Goal: Task Accomplishment & Management: Manage account settings

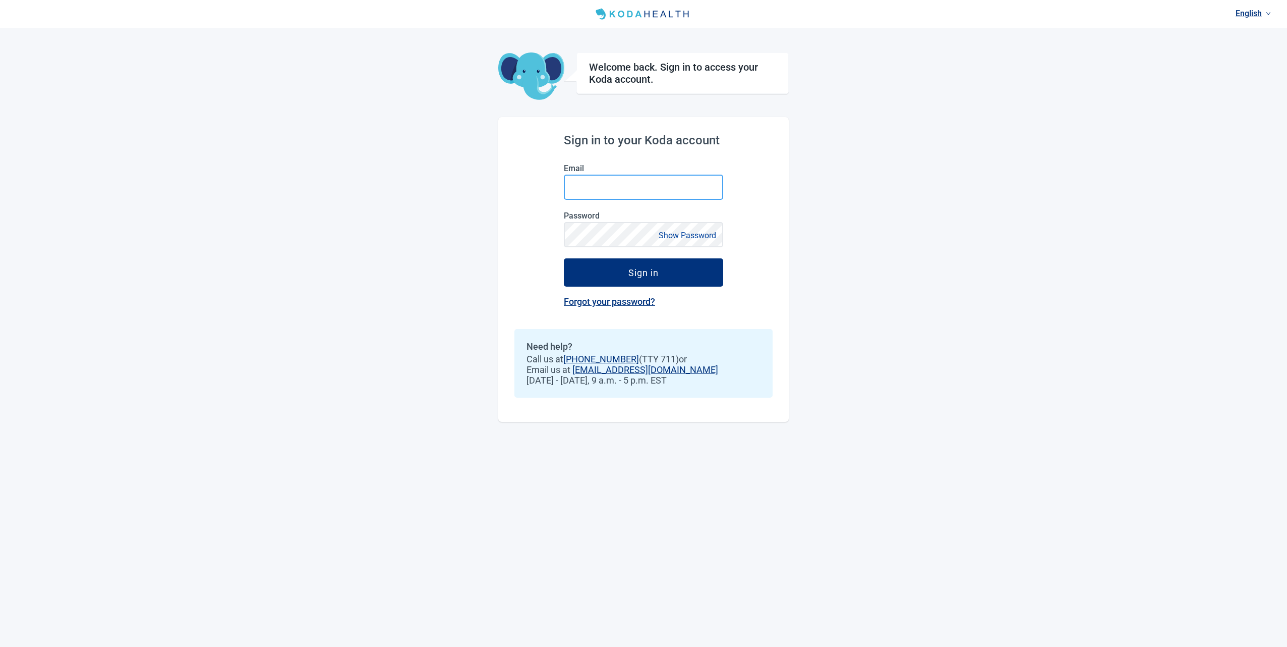
drag, startPoint x: 660, startPoint y: 177, endPoint x: 645, endPoint y: 185, distance: 16.7
click at [659, 177] on input "Email" at bounding box center [643, 187] width 159 height 25
type input "[PERSON_NAME][EMAIL_ADDRESS][DOMAIN_NAME]"
click at [685, 234] on button "Show Password" at bounding box center [688, 235] width 64 height 14
click at [630, 274] on div "Sign in" at bounding box center [643, 272] width 30 height 10
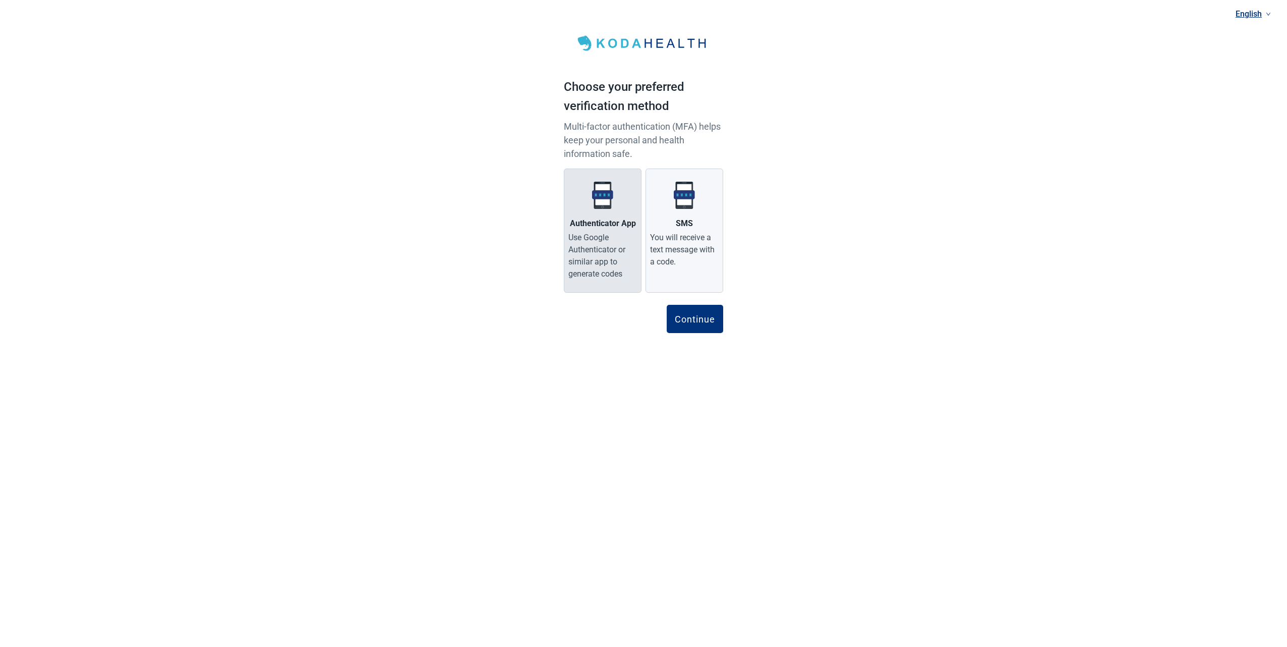
click at [620, 218] on div "Authenticator App" at bounding box center [603, 223] width 66 height 12
click at [0, 0] on input "Authenticator App Use Google Authenticator or similar app to generate codes" at bounding box center [0, 0] width 0 height 0
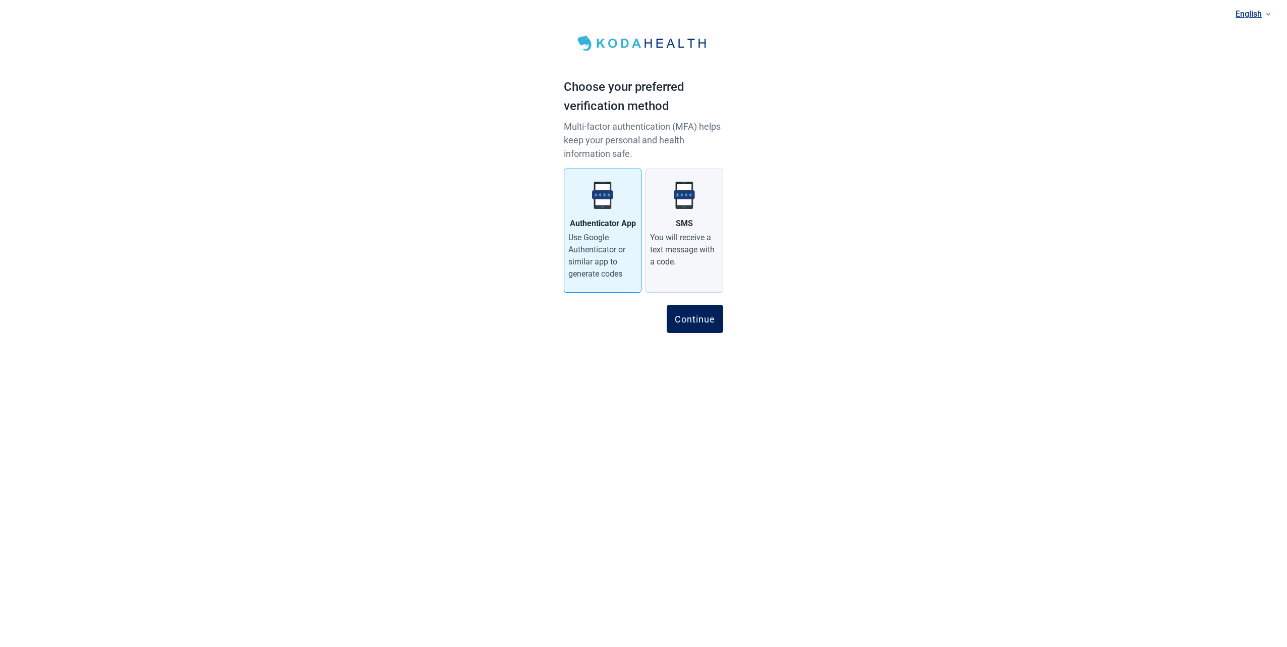
click at [700, 321] on div "Continue" at bounding box center [695, 319] width 40 height 10
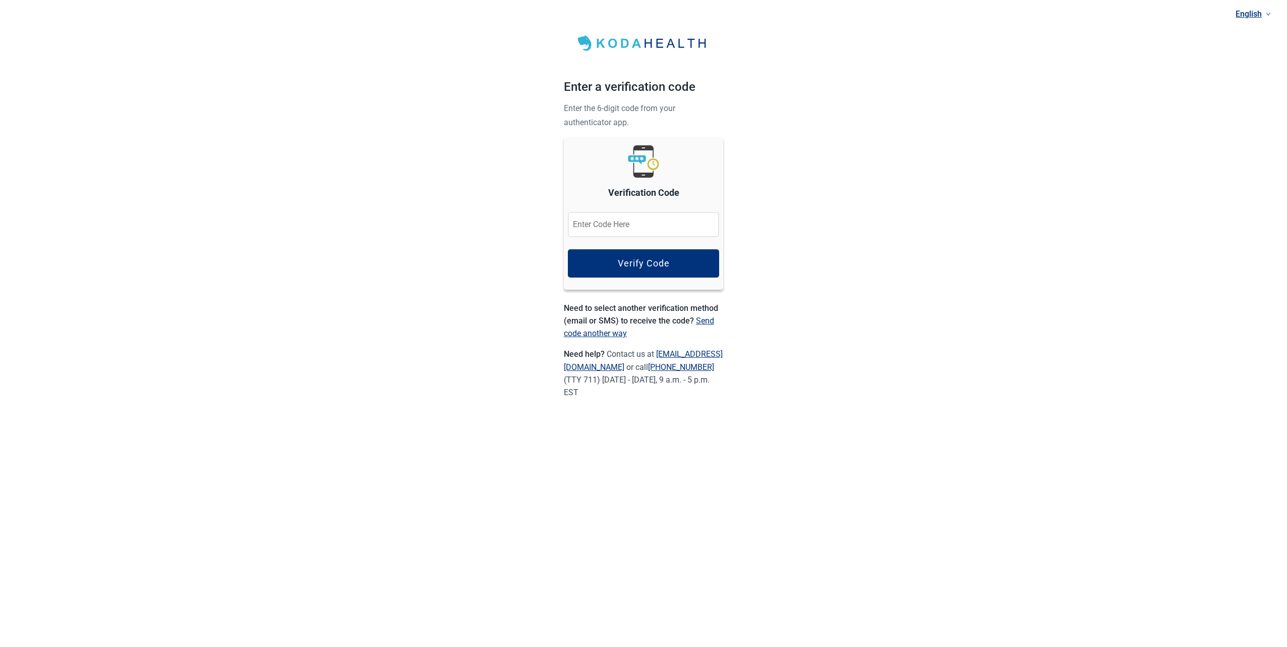
click at [606, 225] on input "Verification Code" at bounding box center [643, 224] width 151 height 25
click at [623, 223] on input "Verification Code" at bounding box center [643, 224] width 151 height 25
click at [622, 223] on input "Verification Code" at bounding box center [643, 224] width 151 height 25
type input "107348"
click at [638, 273] on button "Verify Code" at bounding box center [643, 263] width 151 height 28
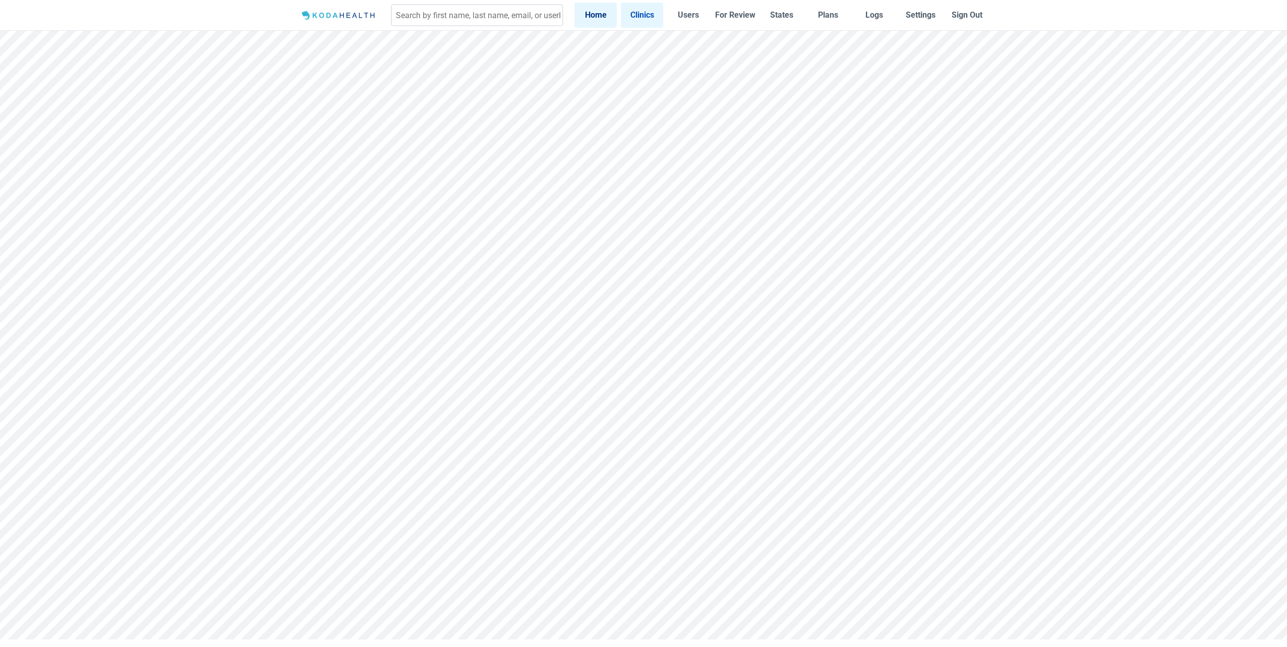
click at [639, 18] on link "Clinics" at bounding box center [642, 15] width 42 height 25
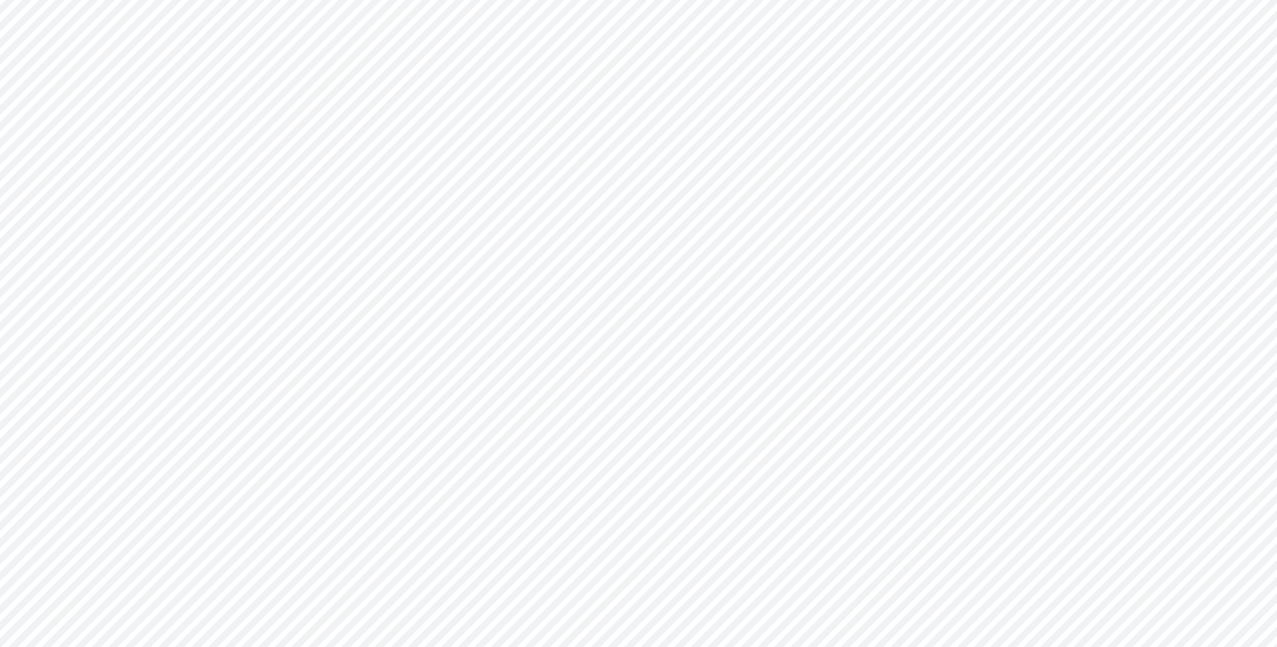
scroll to position [6127, 0]
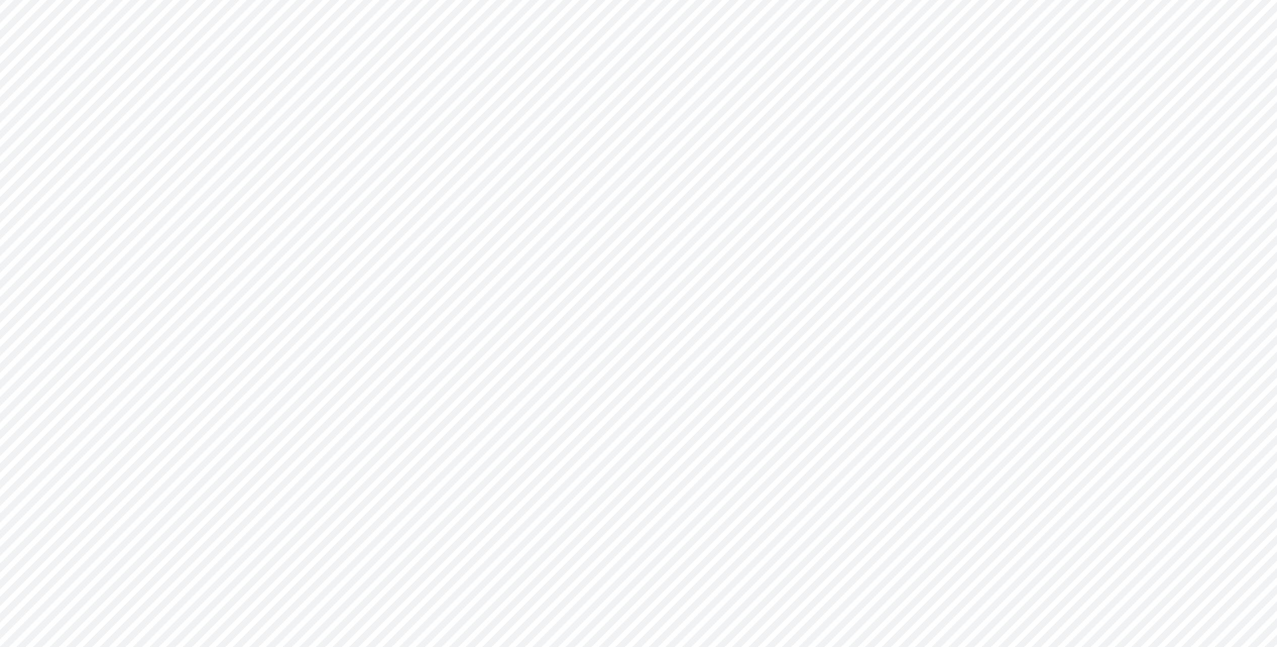
scroll to position [6127, 0]
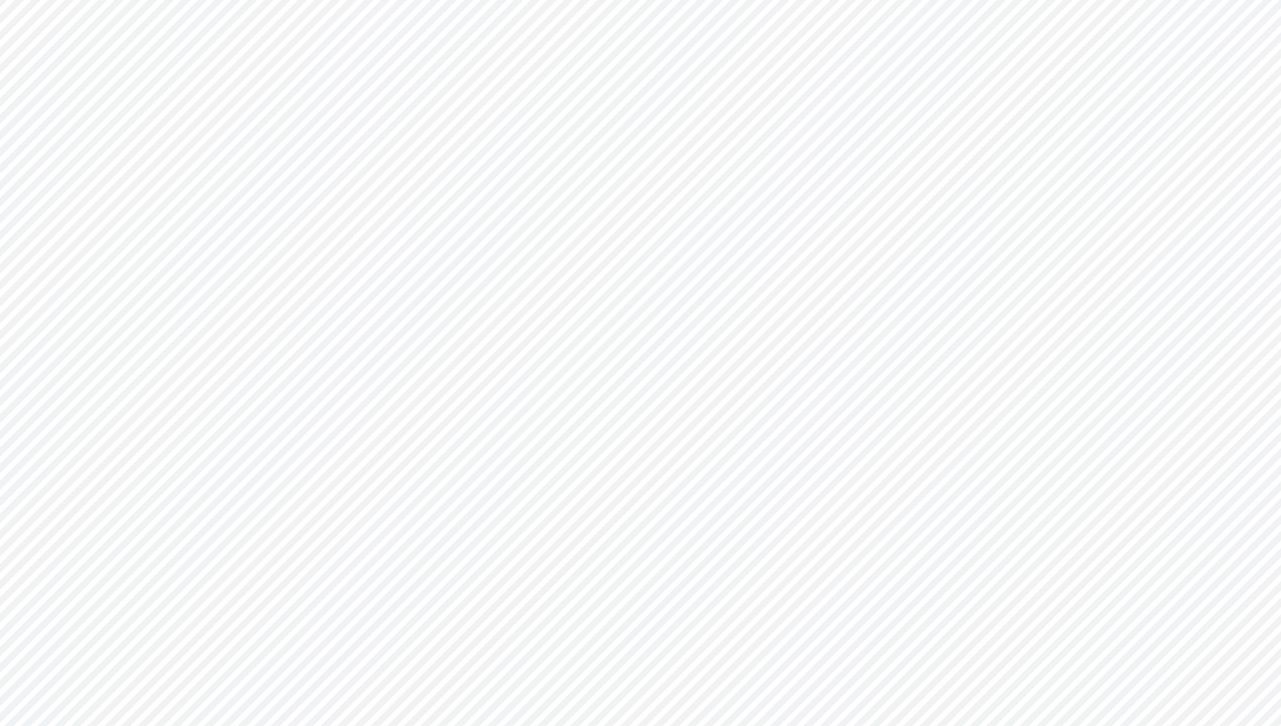
scroll to position [6047, 0]
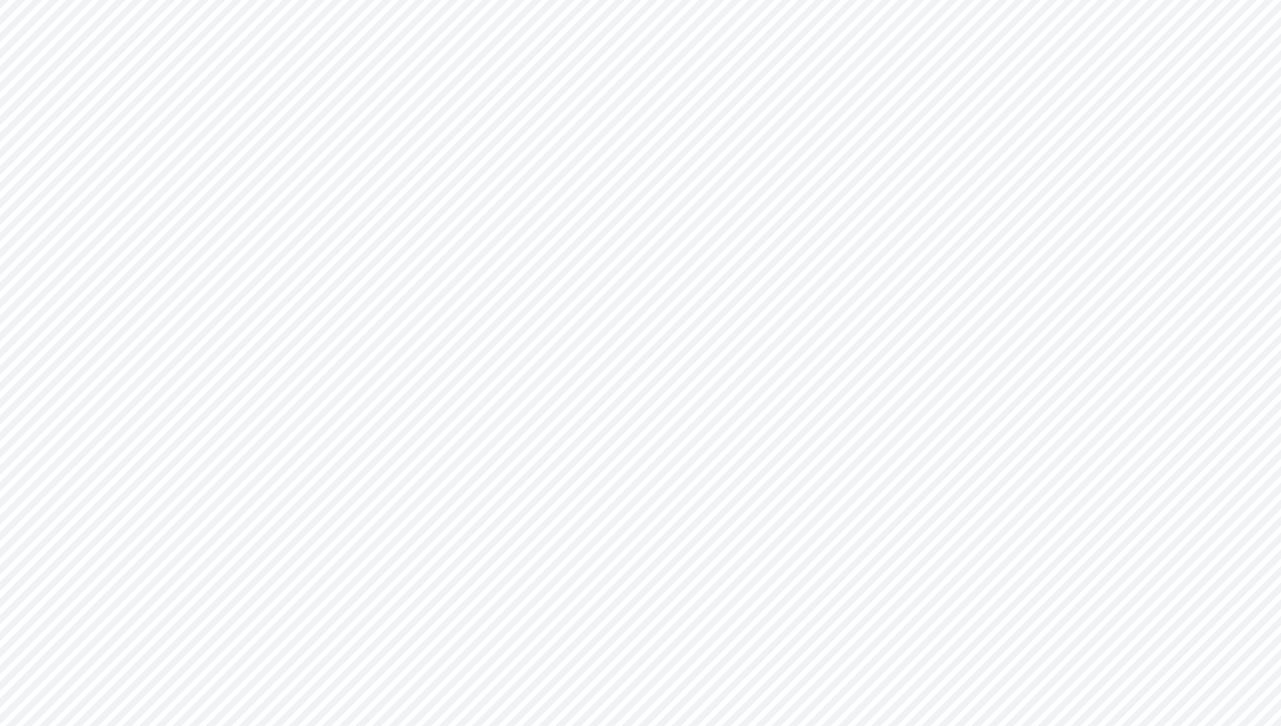
scroll to position [5327, 0]
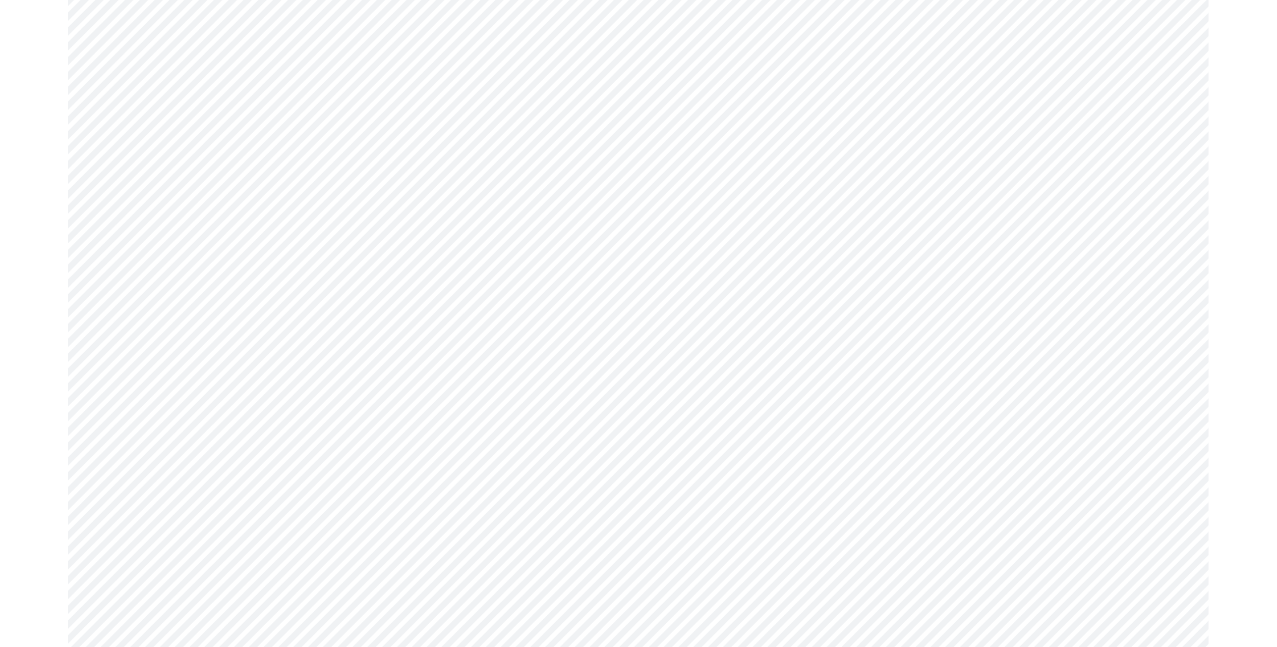
scroll to position [9, 0]
